Goal: Task Accomplishment & Management: Manage account settings

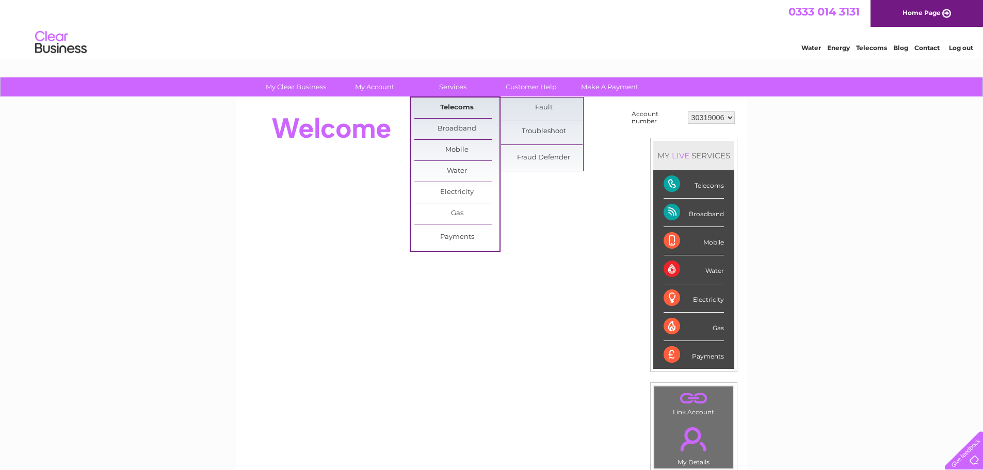
click at [463, 113] on link "Telecoms" at bounding box center [456, 107] width 85 height 21
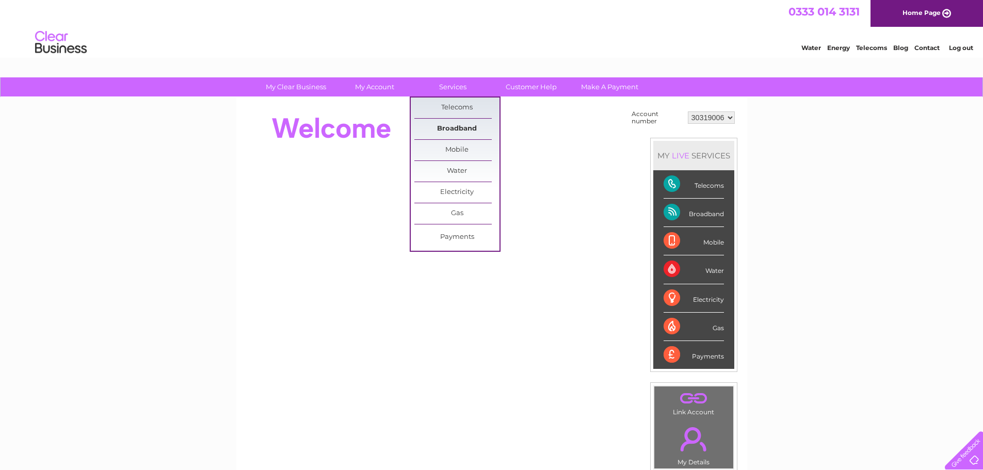
click at [454, 127] on link "Broadband" at bounding box center [456, 129] width 85 height 21
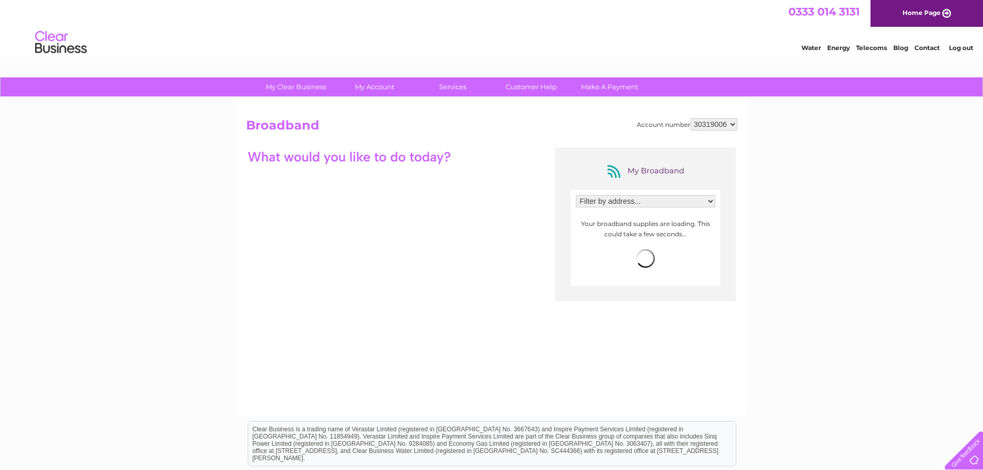
click at [670, 201] on select "Filter by address... 3-4 St Chads Parade, Leeds, West Yorkshire, LS16 5JH" at bounding box center [645, 201] width 139 height 12
select select "2715266"
click at [576, 195] on select "Filter by address... 3-4 St Chads Parade, Leeds, West Yorkshire, LS16 5JH" at bounding box center [645, 201] width 139 height 12
click at [691, 219] on span "more info" at bounding box center [695, 219] width 33 height 8
click at [706, 119] on select "30319006" at bounding box center [713, 124] width 47 height 12
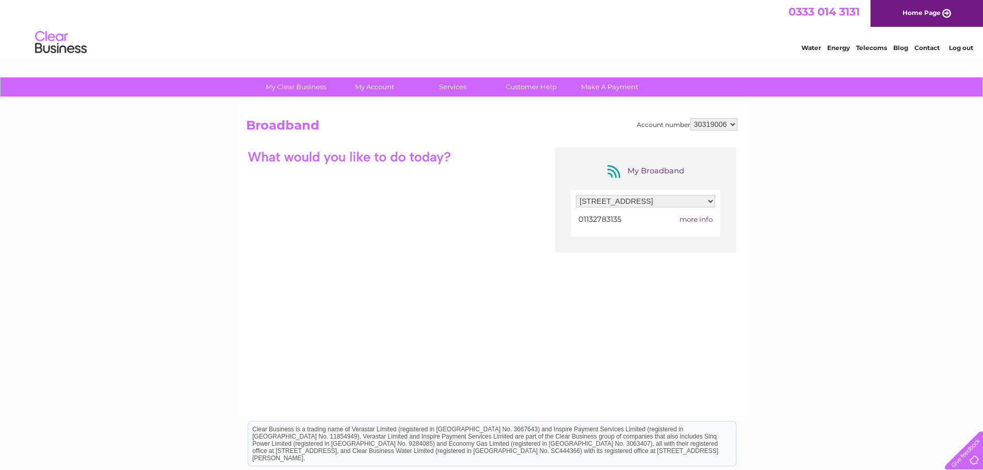
click at [708, 120] on select "30319006" at bounding box center [713, 124] width 47 height 12
click at [517, 89] on link "Customer Help" at bounding box center [531, 86] width 85 height 19
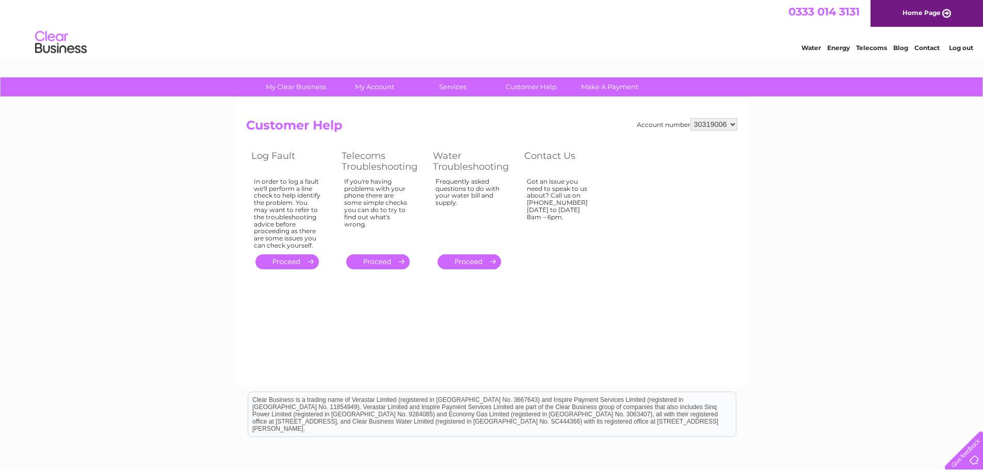
click at [375, 262] on link "." at bounding box center [377, 261] width 63 height 15
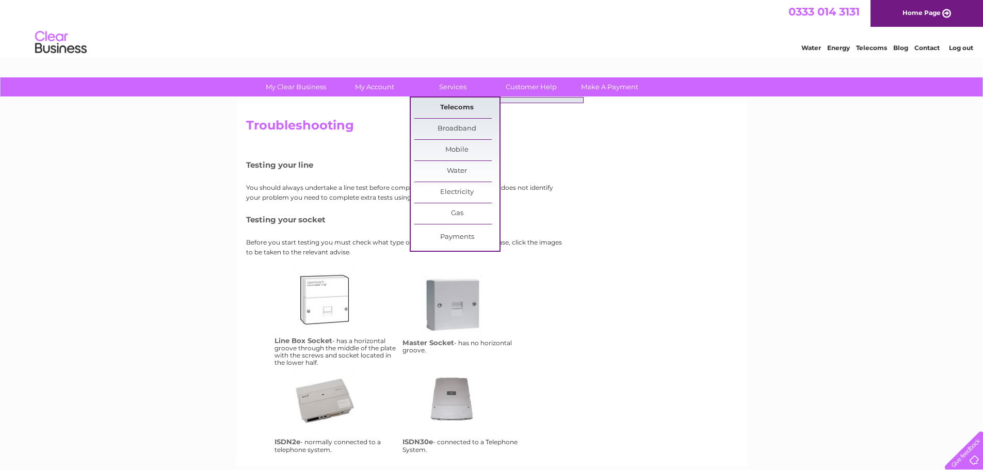
click at [464, 104] on link "Telecoms" at bounding box center [456, 107] width 85 height 21
click at [541, 107] on link "Fault" at bounding box center [543, 107] width 85 height 21
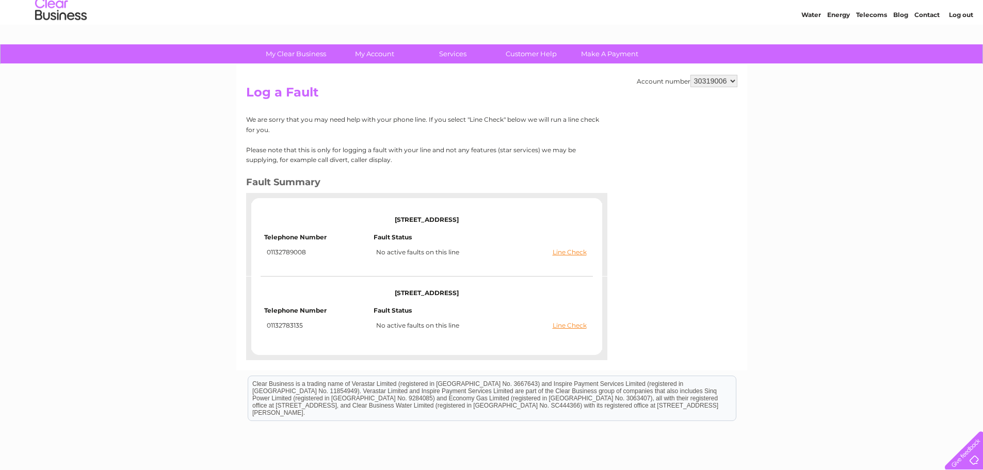
scroll to position [52, 0]
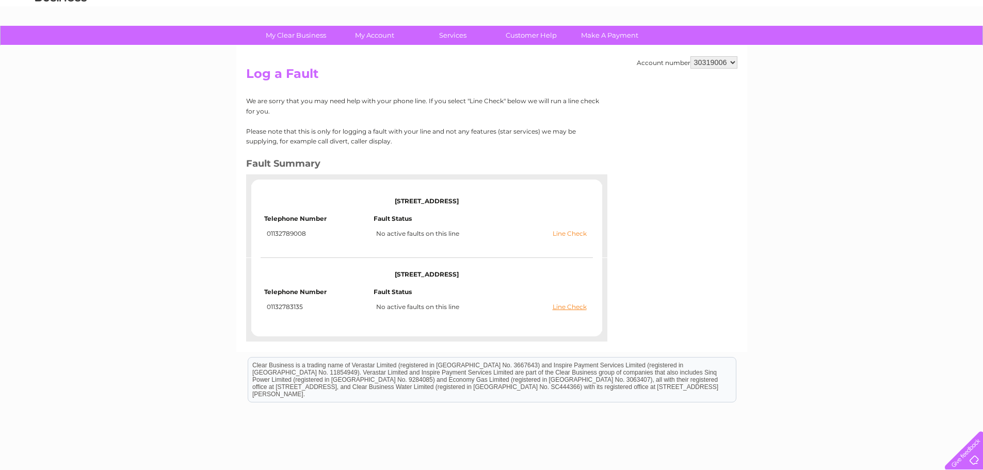
click at [571, 236] on link "Line Check" at bounding box center [569, 233] width 34 height 7
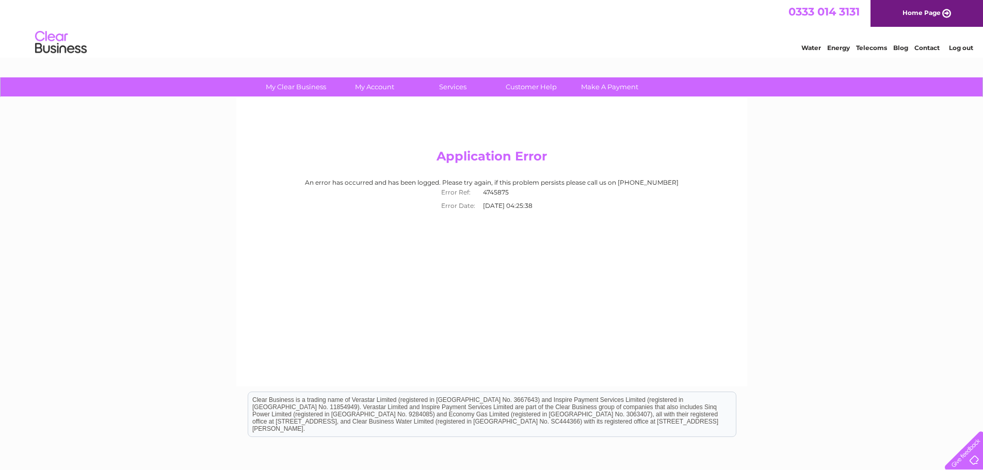
click at [372, 317] on div "Application Error An error has occurred and has been logged. Please try again, …" at bounding box center [491, 241] width 511 height 289
click at [331, 184] on div "An error has occurred and has been logged. Please try again, if this problem pe…" at bounding box center [491, 196] width 491 height 34
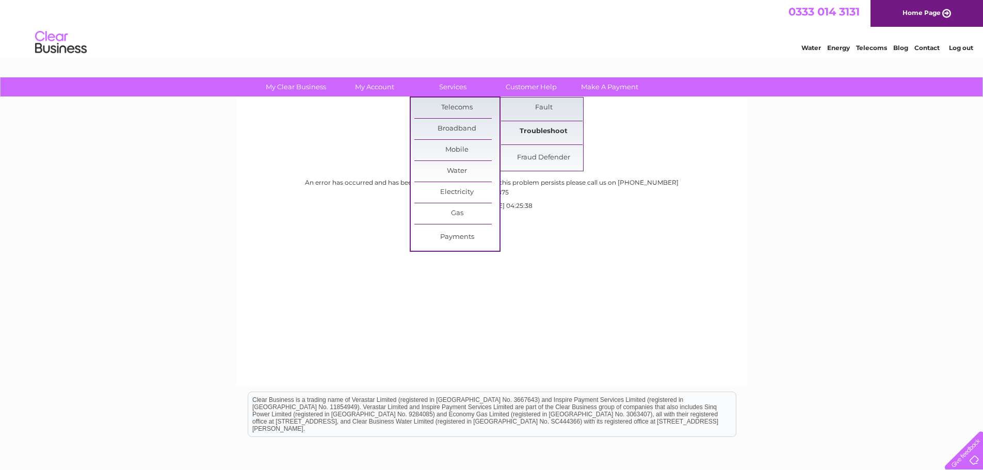
click at [538, 131] on link "Troubleshoot" at bounding box center [543, 131] width 85 height 21
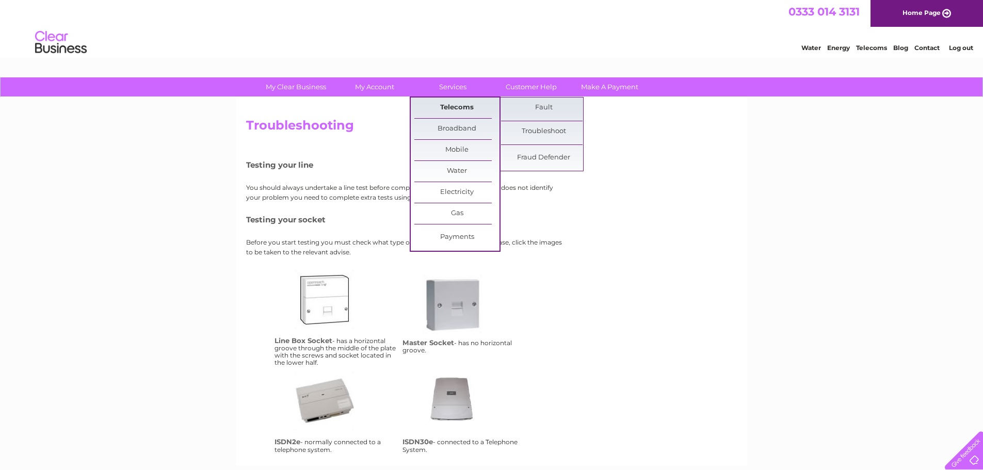
click at [453, 110] on link "Telecoms" at bounding box center [456, 107] width 85 height 21
click at [544, 107] on link "Fault" at bounding box center [543, 107] width 85 height 21
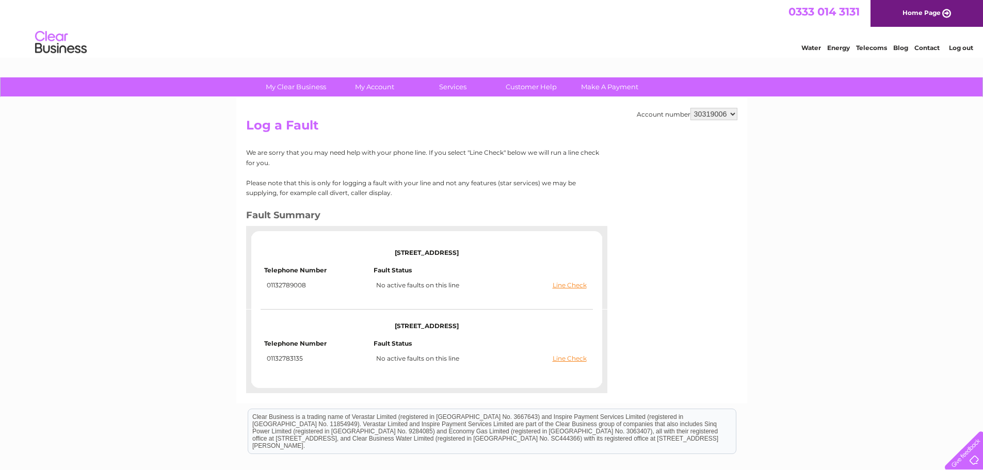
click at [203, 241] on div "My Clear Business Login Details My Details My Preferences Link Account My Accou…" at bounding box center [491, 328] width 983 height 502
click at [576, 283] on link "Line Check" at bounding box center [569, 285] width 34 height 7
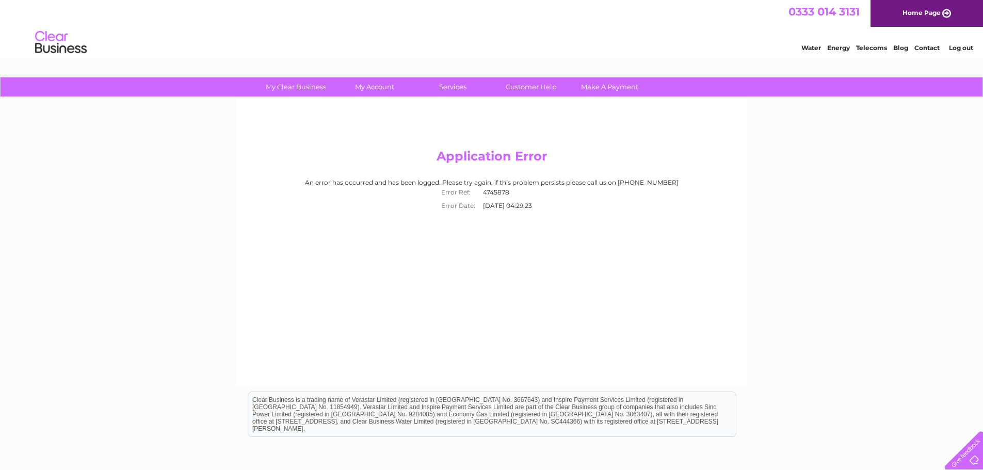
click at [564, 270] on div "Application Error An error has occurred and has been logged. Please try again, …" at bounding box center [491, 241] width 511 height 289
click at [524, 206] on td "12/08/2025 04:29:23" at bounding box center [513, 205] width 67 height 13
click at [837, 7] on span "0333 014 3131" at bounding box center [823, 11] width 71 height 13
click at [528, 84] on link "Customer Help" at bounding box center [531, 86] width 85 height 19
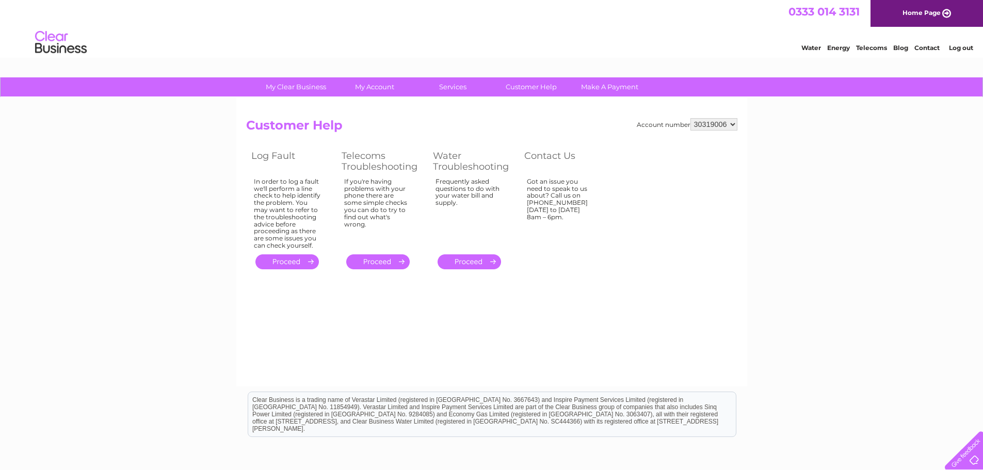
click at [321, 240] on div "Got an issue you need to speak to us about? Call us on 0333 014 3131 Monday to …" at bounding box center [287, 213] width 67 height 71
click at [283, 263] on link "." at bounding box center [286, 261] width 63 height 15
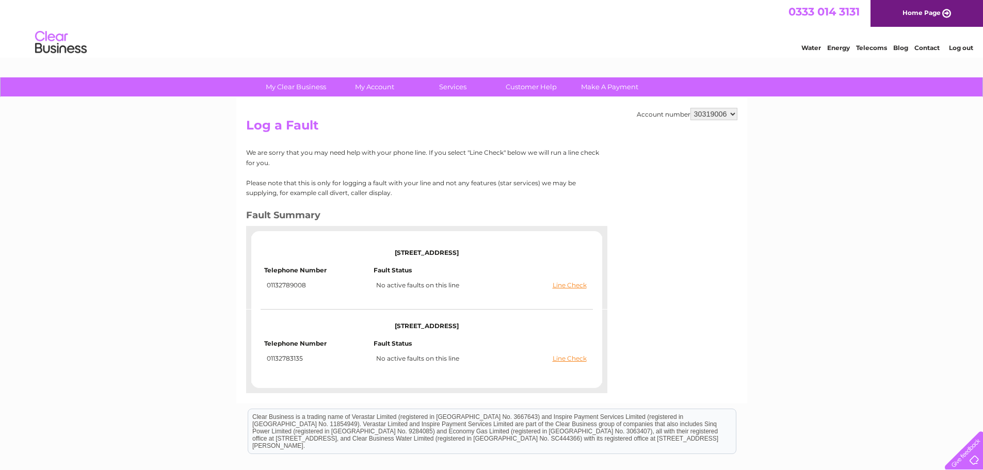
click at [159, 282] on div "My Clear Business Login Details My Details My Preferences Link Account My Accou…" at bounding box center [491, 328] width 983 height 502
click at [575, 358] on link "Line Check" at bounding box center [569, 358] width 34 height 7
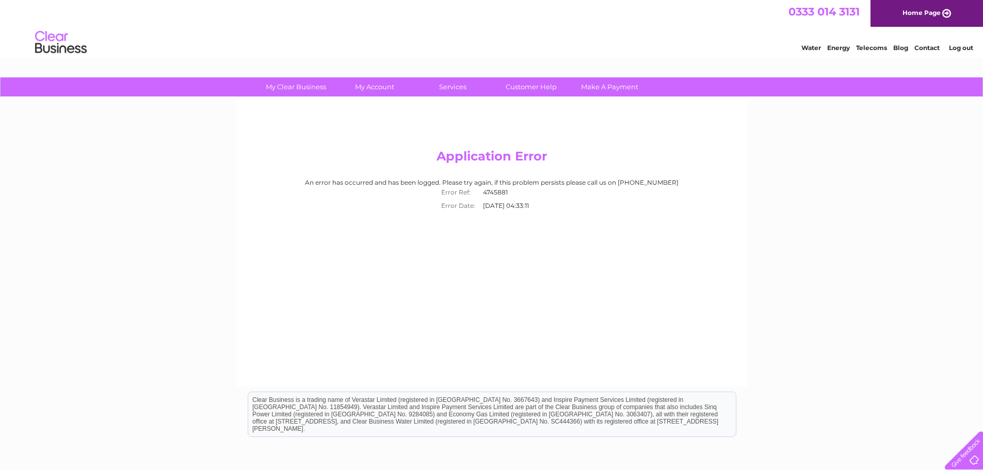
click at [855, 305] on div "My Clear Business Login Details My Details My Preferences Link Account My Accou…" at bounding box center [491, 319] width 983 height 485
click at [744, 239] on div "Application Error An error has occurred and has been logged. Please try again, …" at bounding box center [491, 241] width 511 height 289
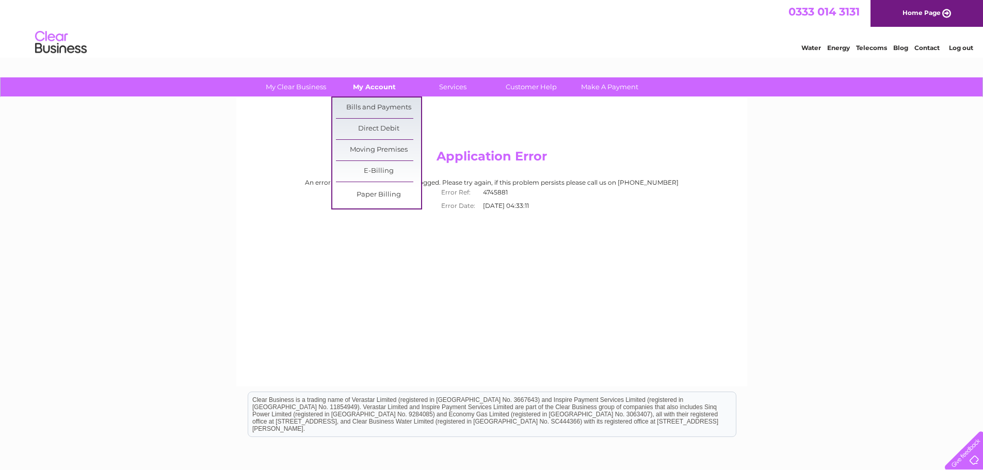
click at [375, 90] on link "My Account" at bounding box center [374, 86] width 85 height 19
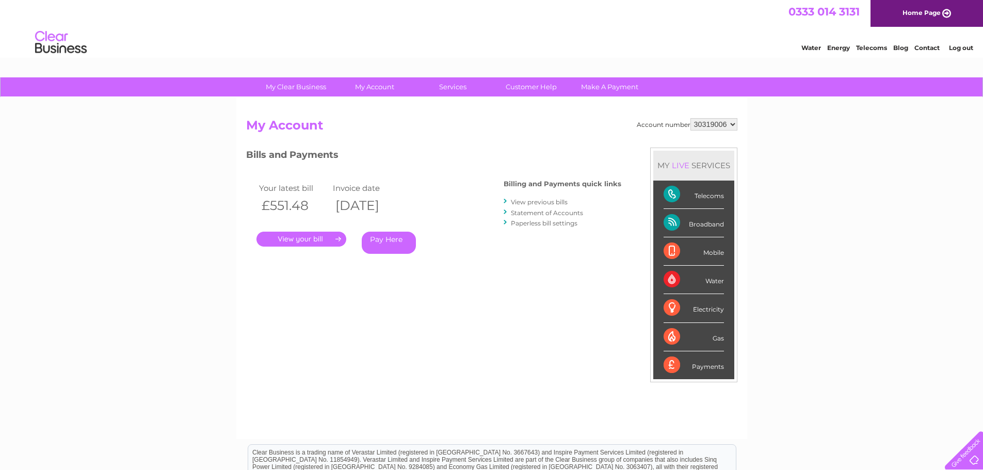
click at [303, 238] on link "." at bounding box center [301, 239] width 90 height 15
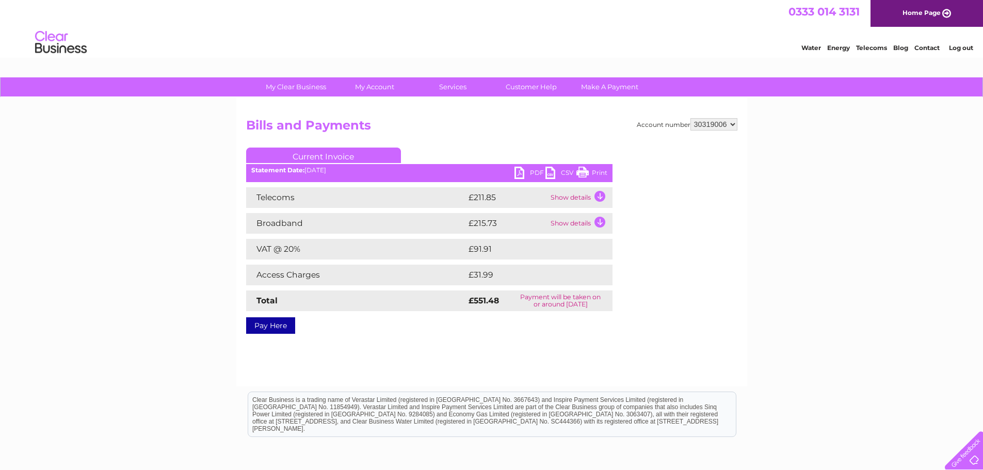
click at [595, 197] on td "Show details" at bounding box center [580, 197] width 64 height 21
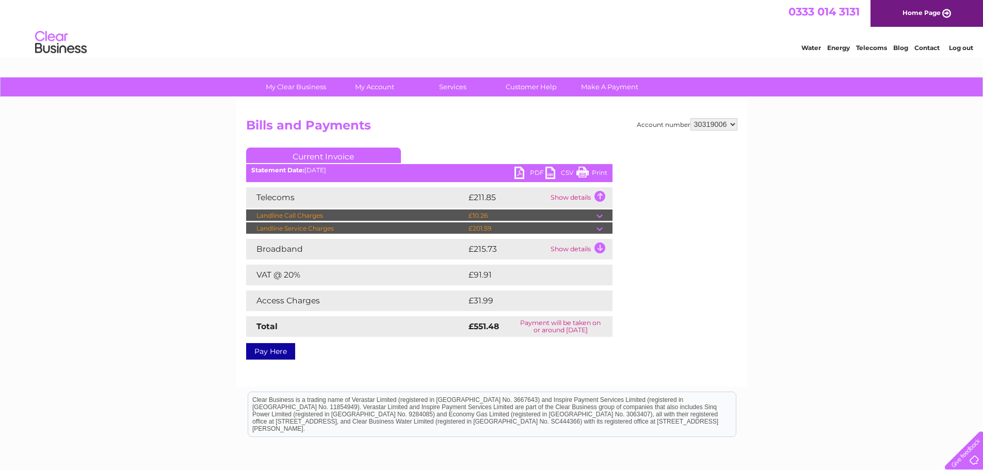
click at [528, 172] on link "PDF" at bounding box center [529, 174] width 31 height 15
click at [175, 295] on div "My Clear Business Login Details My Details My Preferences Link Account My Accou…" at bounding box center [491, 319] width 983 height 485
click at [183, 267] on div "My Clear Business Login Details My Details My Preferences Link Account My Accou…" at bounding box center [491, 319] width 983 height 485
click at [181, 246] on div "My Clear Business Login Details My Details My Preferences Link Account My Accou…" at bounding box center [491, 319] width 983 height 485
click at [570, 250] on td "Show details" at bounding box center [580, 249] width 64 height 21
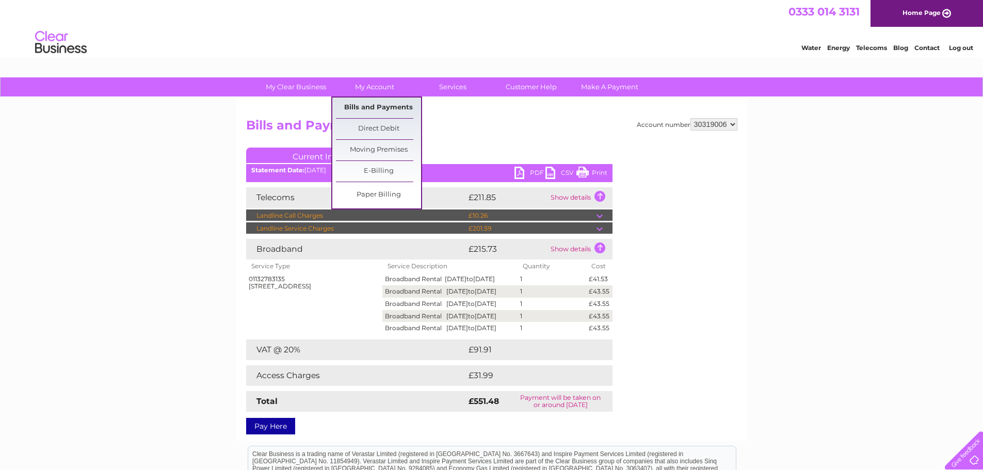
click at [372, 109] on link "Bills and Payments" at bounding box center [378, 107] width 85 height 21
